Goal: Task Accomplishment & Management: Manage account settings

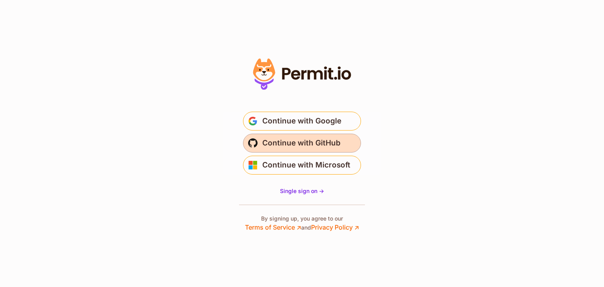
click at [321, 140] on span "Continue with GitHub" at bounding box center [301, 143] width 78 height 13
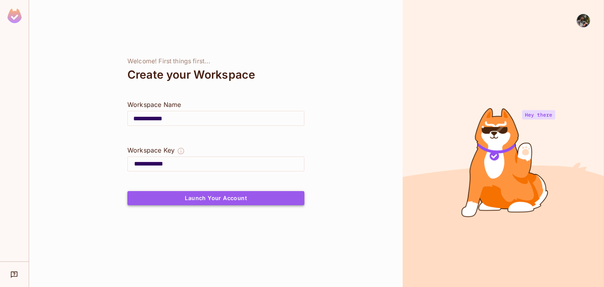
click at [219, 201] on button "Launch Your Account" at bounding box center [215, 198] width 177 height 14
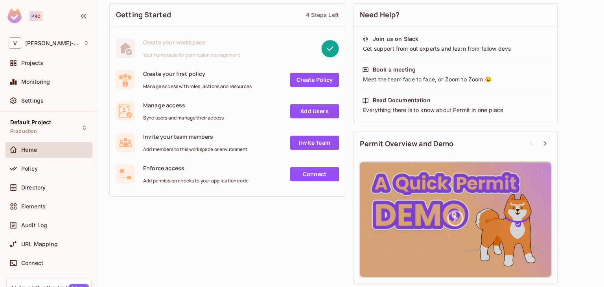
click at [37, 18] on div "Pro" at bounding box center [36, 15] width 13 height 9
click at [13, 18] on img at bounding box center [14, 16] width 14 height 15
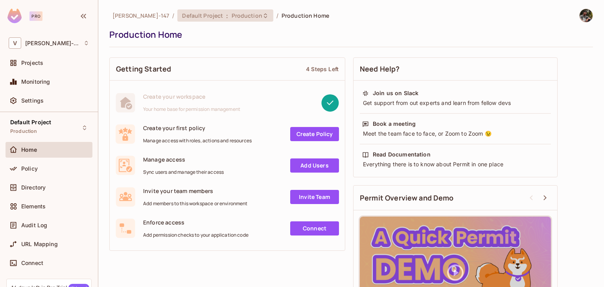
click at [232, 13] on span "Production" at bounding box center [247, 15] width 31 height 7
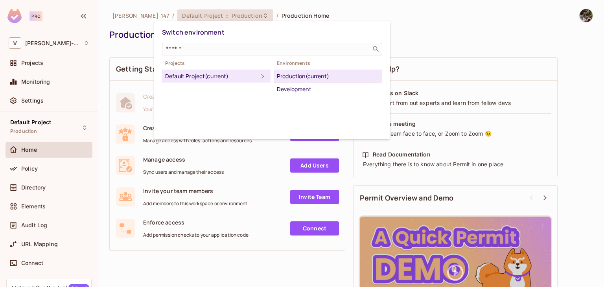
click at [449, 31] on div at bounding box center [302, 143] width 604 height 287
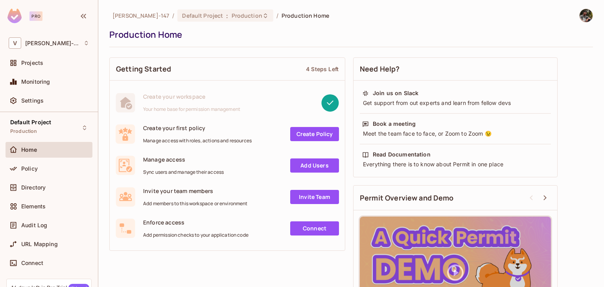
click at [330, 27] on div "Varshith-147 / Default Project : Production / Production Home Production Home" at bounding box center [351, 28] width 484 height 39
click at [584, 18] on img at bounding box center [586, 15] width 13 height 13
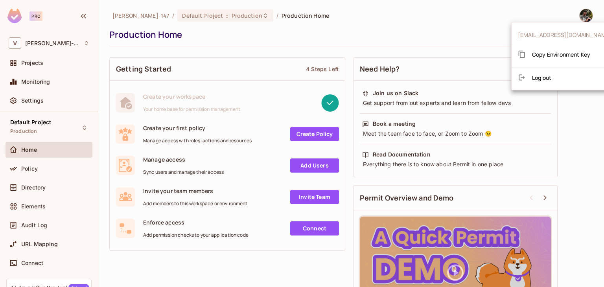
click at [491, 28] on div at bounding box center [302, 143] width 604 height 287
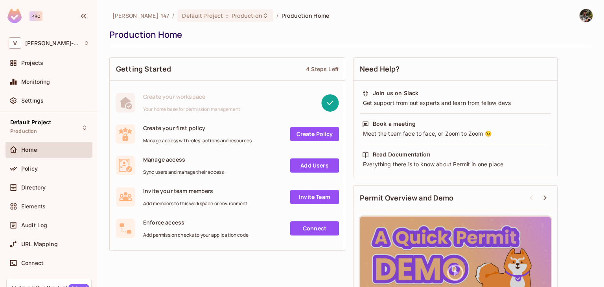
click at [572, 17] on div at bounding box center [582, 16] width 21 height 14
click at [580, 17] on img at bounding box center [586, 15] width 13 height 13
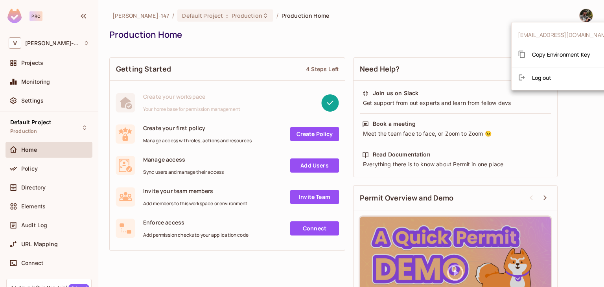
click at [546, 51] on span "Copy Environment Key" at bounding box center [561, 54] width 58 height 7
